Goal: Navigation & Orientation: Find specific page/section

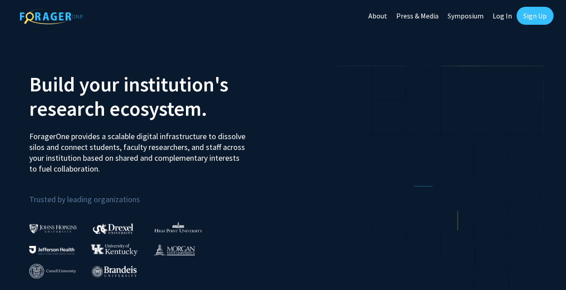
click at [508, 16] on link "Log In" at bounding box center [502, 15] width 28 height 31
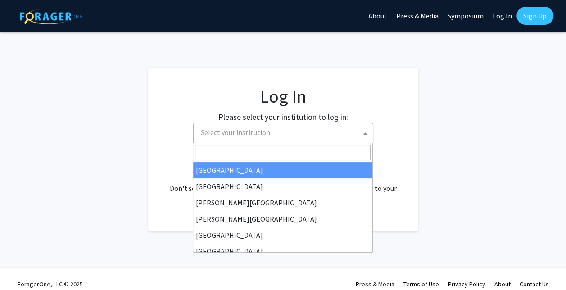
click at [288, 129] on span "Select your institution" at bounding box center [284, 132] width 175 height 18
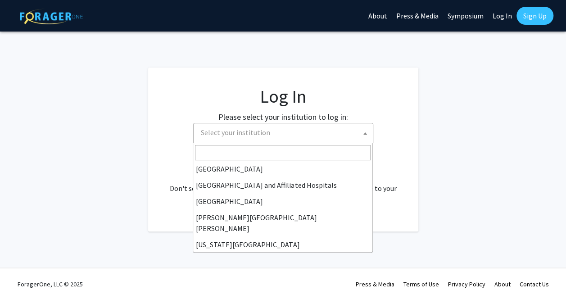
scroll to position [130, 0]
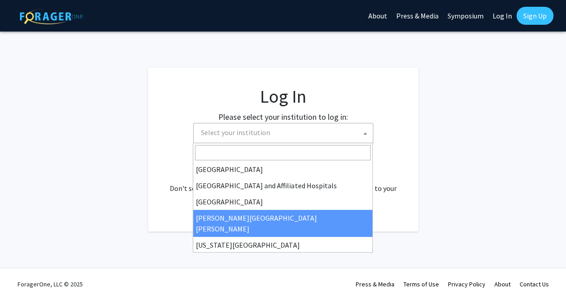
select select "1"
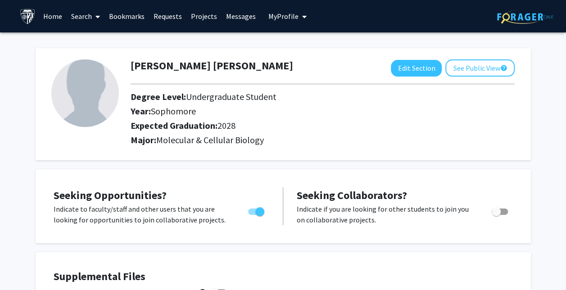
click at [125, 19] on link "Bookmarks" at bounding box center [126, 15] width 45 height 31
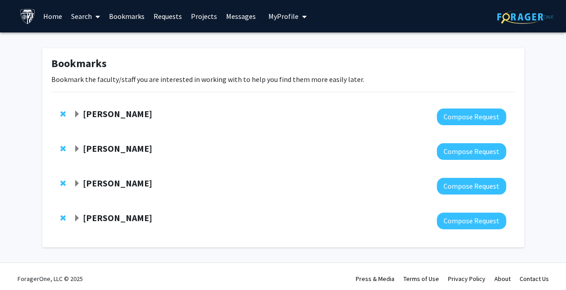
click at [120, 154] on div "Yu-Hsiang Hsieh" at bounding box center [170, 148] width 194 height 11
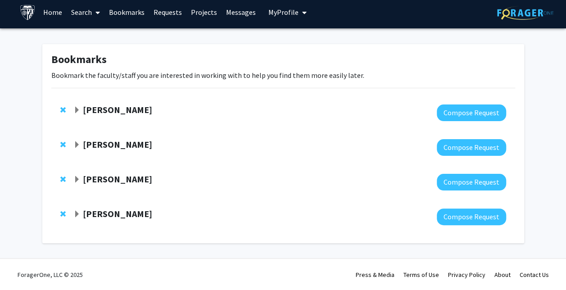
click at [118, 145] on strong "Yu-Hsiang Hsieh" at bounding box center [117, 144] width 69 height 11
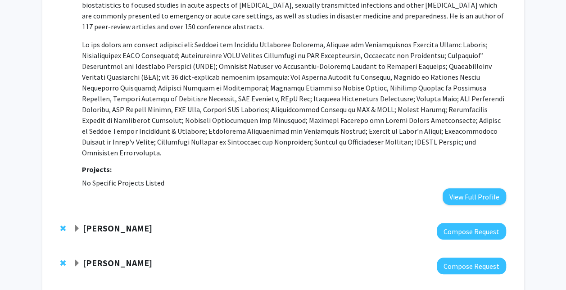
scroll to position [238, 0]
click at [103, 164] on strong "Projects:" at bounding box center [97, 168] width 30 height 9
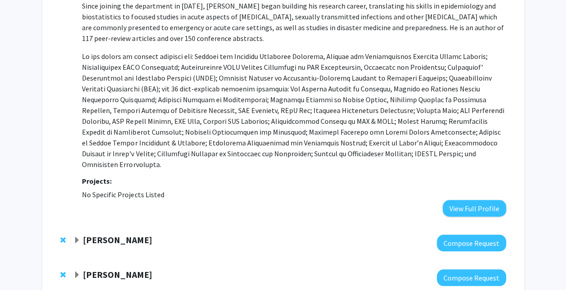
scroll to position [276, 0]
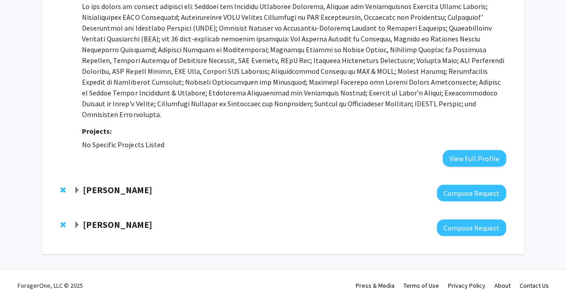
click at [103, 184] on strong "Fenan Rassu" at bounding box center [117, 189] width 69 height 11
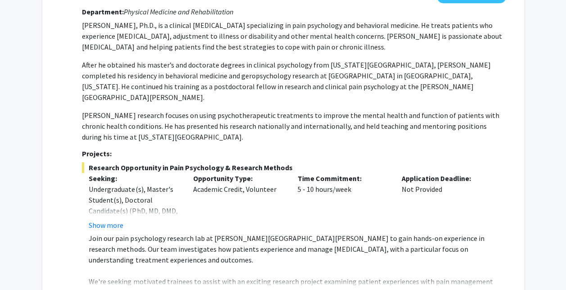
scroll to position [580, 0]
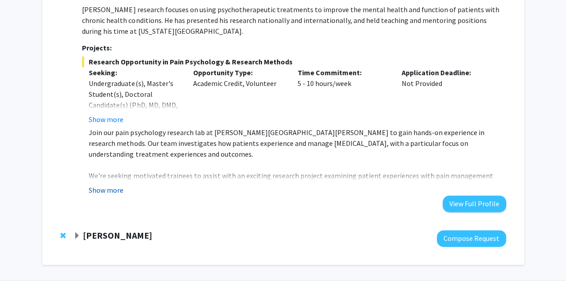
click at [108, 184] on button "Show more" at bounding box center [106, 189] width 35 height 11
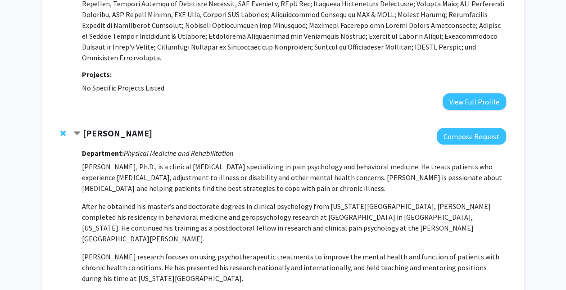
click at [100, 127] on strong "Fenan Rassu" at bounding box center [117, 132] width 69 height 11
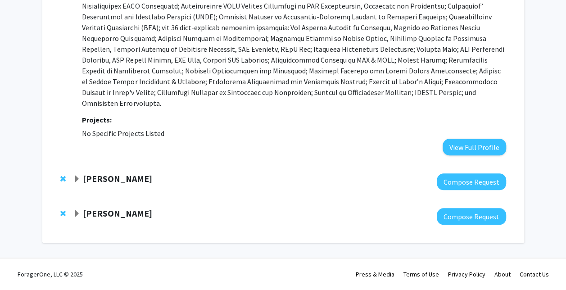
scroll to position [276, 0]
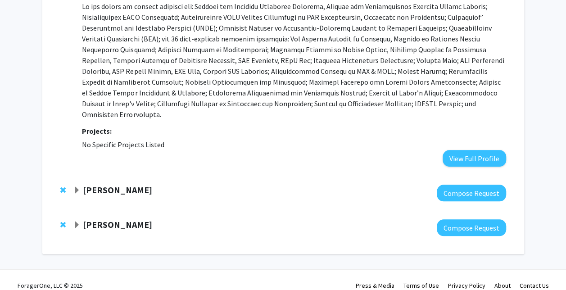
click at [110, 219] on strong "Raj Mukherjee" at bounding box center [117, 224] width 69 height 11
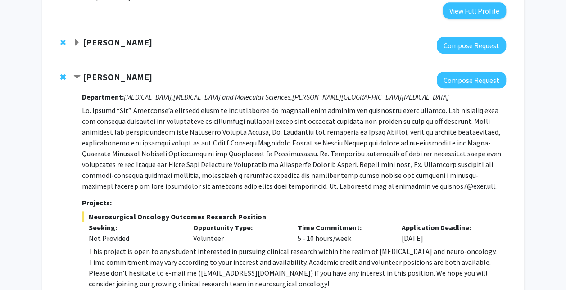
scroll to position [425, 0]
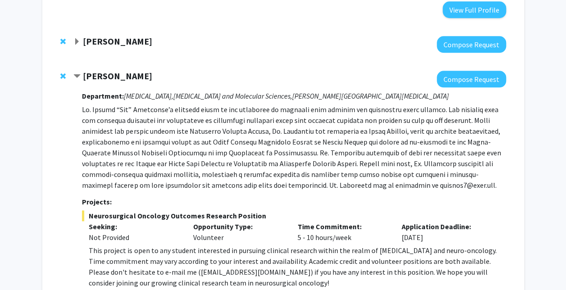
click at [94, 70] on strong "Raj Mukherjee" at bounding box center [117, 75] width 69 height 11
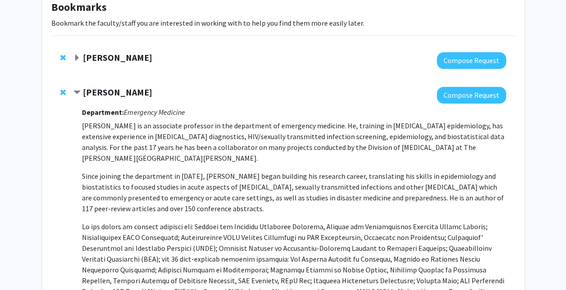
scroll to position [56, 0]
click at [119, 96] on strong "Yu-Hsiang Hsieh" at bounding box center [117, 92] width 69 height 11
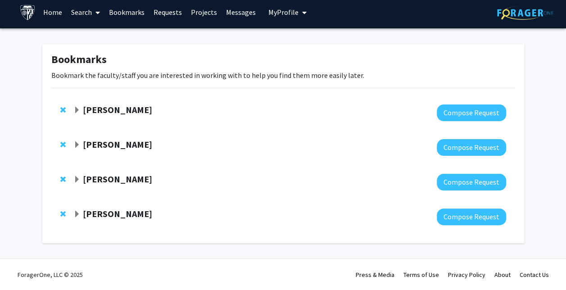
click at [121, 141] on strong "Yu-Hsiang Hsieh" at bounding box center [117, 144] width 69 height 11
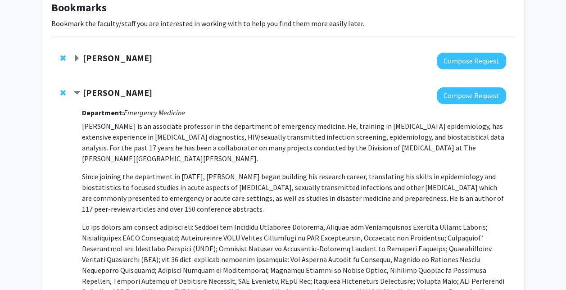
click at [102, 54] on strong "Victoria Paone" at bounding box center [117, 57] width 69 height 11
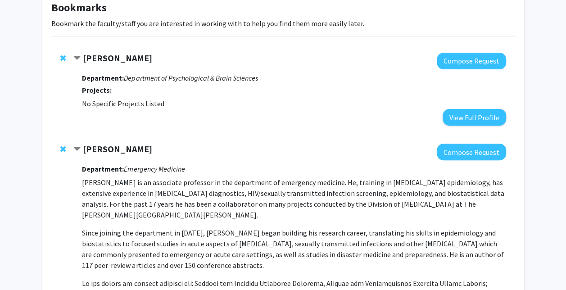
click at [106, 57] on strong "Victoria Paone" at bounding box center [117, 57] width 69 height 11
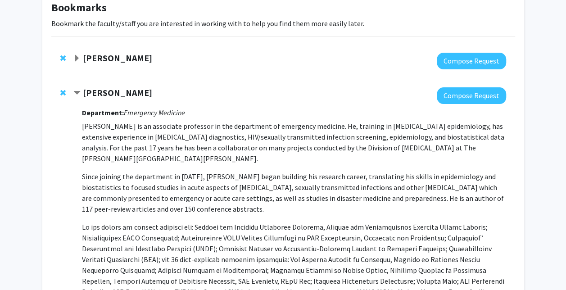
click at [106, 57] on strong "Victoria Paone" at bounding box center [117, 57] width 69 height 11
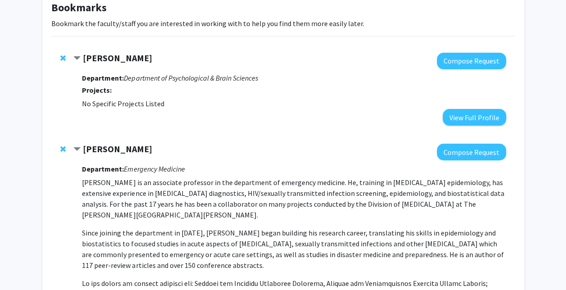
click at [106, 57] on strong "Victoria Paone" at bounding box center [117, 57] width 69 height 11
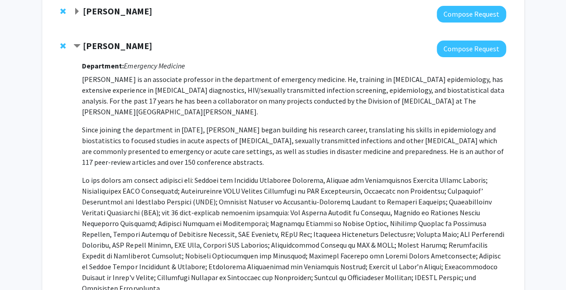
click at [106, 44] on strong "Yu-Hsiang Hsieh" at bounding box center [117, 45] width 69 height 11
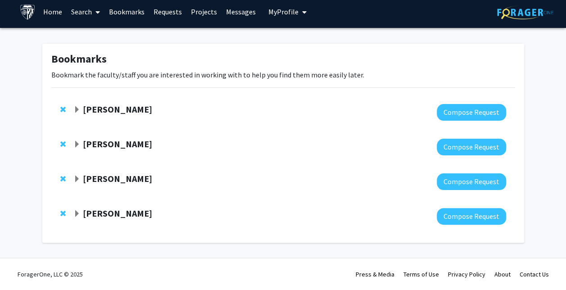
scroll to position [4, 0]
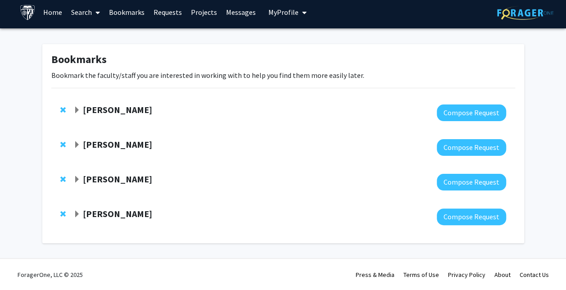
click at [114, 217] on strong "Raj Mukherjee" at bounding box center [117, 213] width 69 height 11
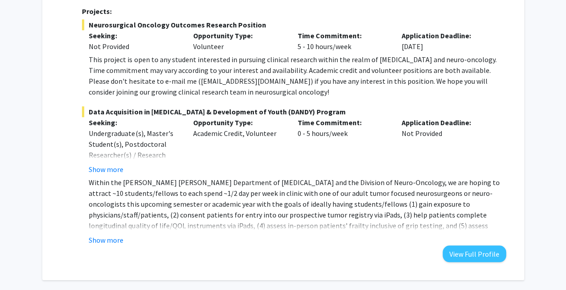
scroll to position [369, 0]
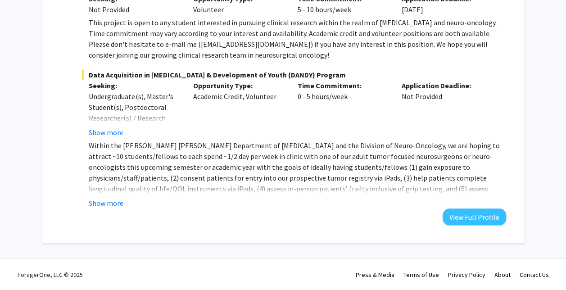
click at [110, 194] on fg-read-more "Within the Johns Hopkins Department of Neurosurgery and the Division of Neuro-O…" at bounding box center [293, 174] width 423 height 68
click at [113, 201] on button "Show more" at bounding box center [106, 203] width 35 height 11
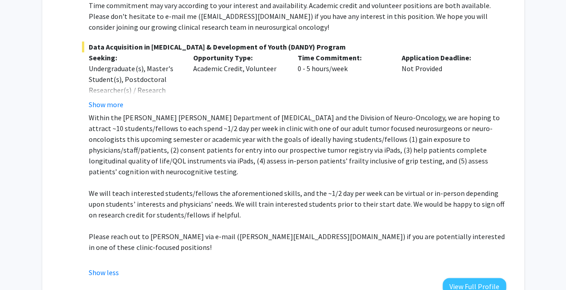
scroll to position [394, 0]
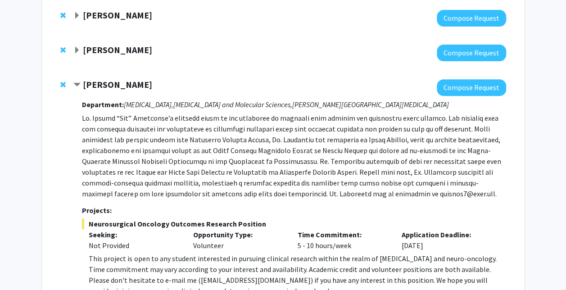
click at [128, 85] on strong "Raj Mukherjee" at bounding box center [117, 84] width 69 height 11
